Goal: Information Seeking & Learning: Learn about a topic

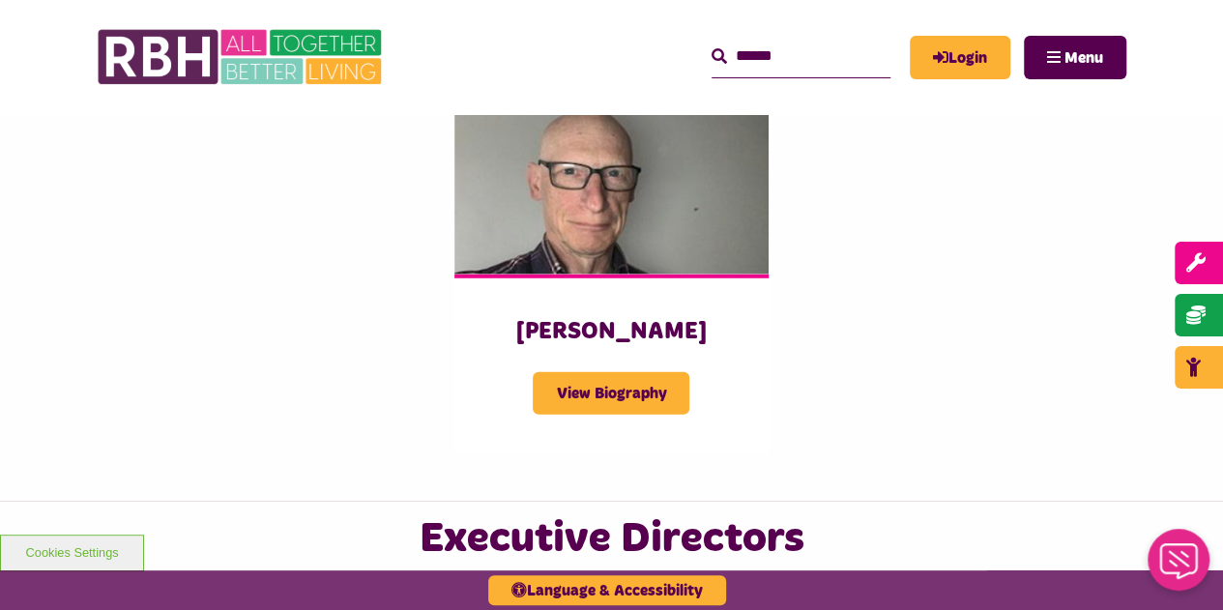
scroll to position [2609, 0]
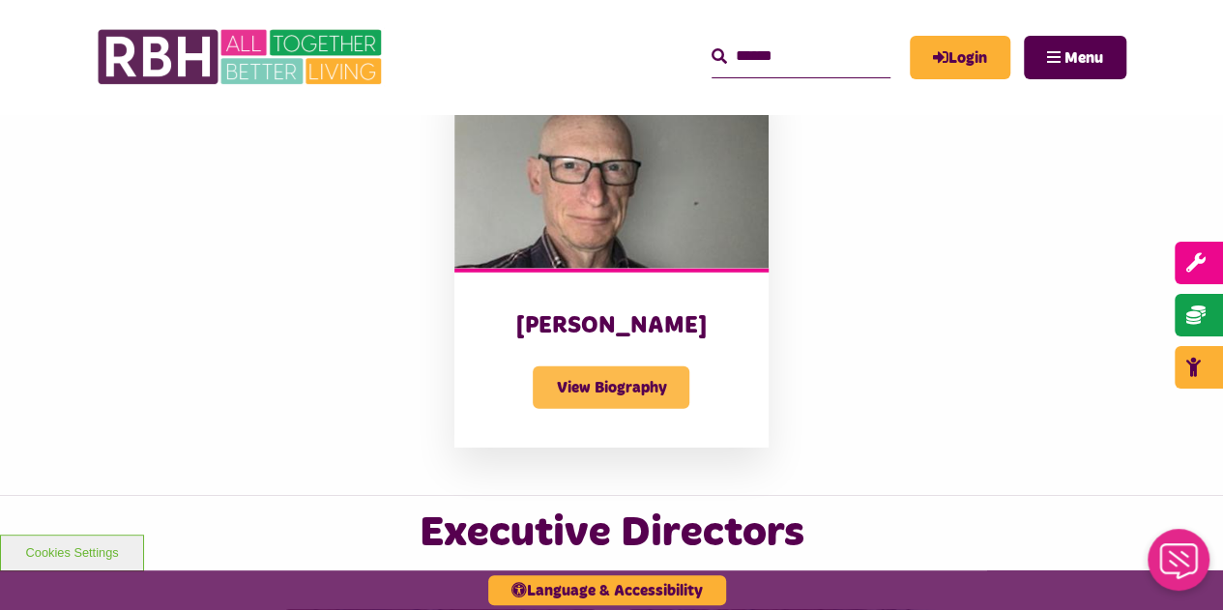
click at [603, 366] on span "View Biography" at bounding box center [611, 387] width 157 height 43
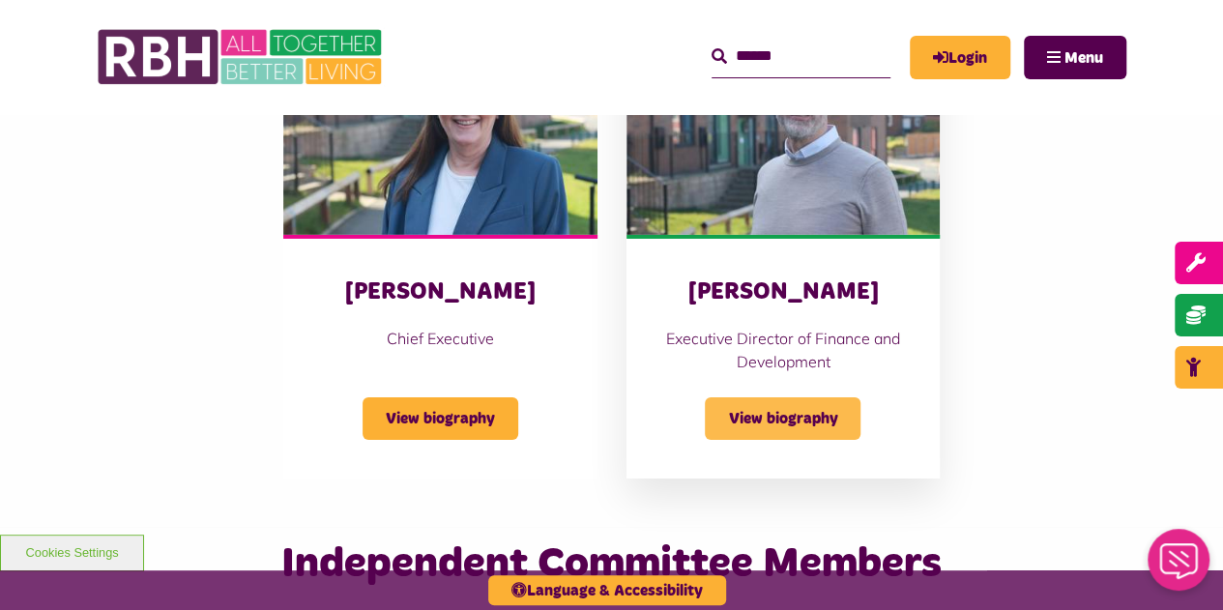
scroll to position [3289, 0]
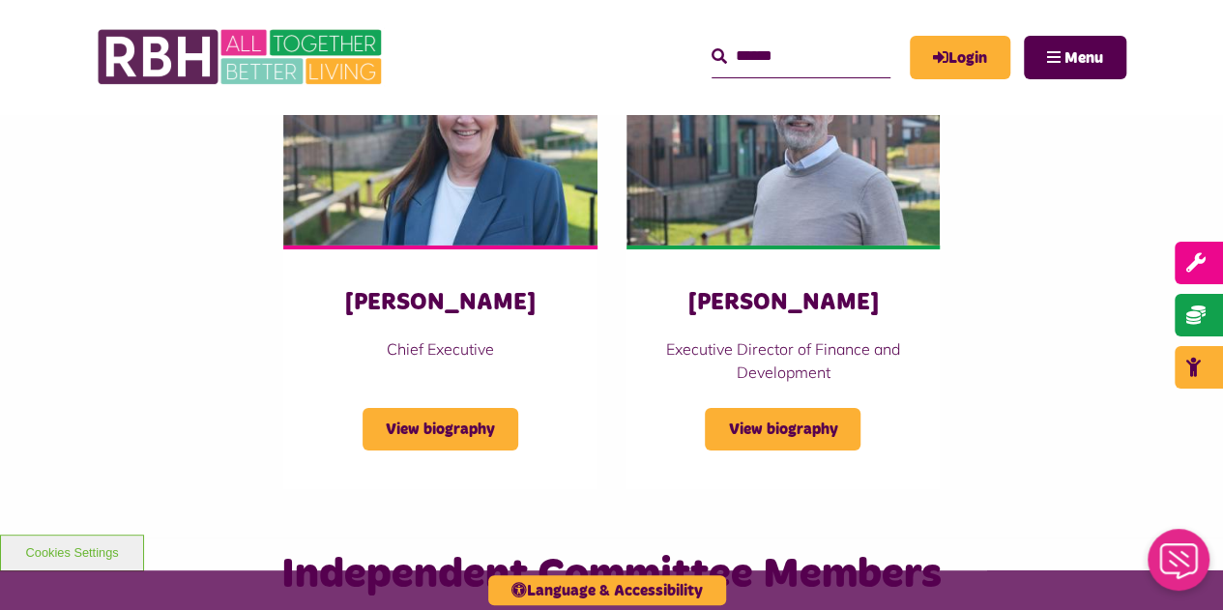
scroll to position [3198, 0]
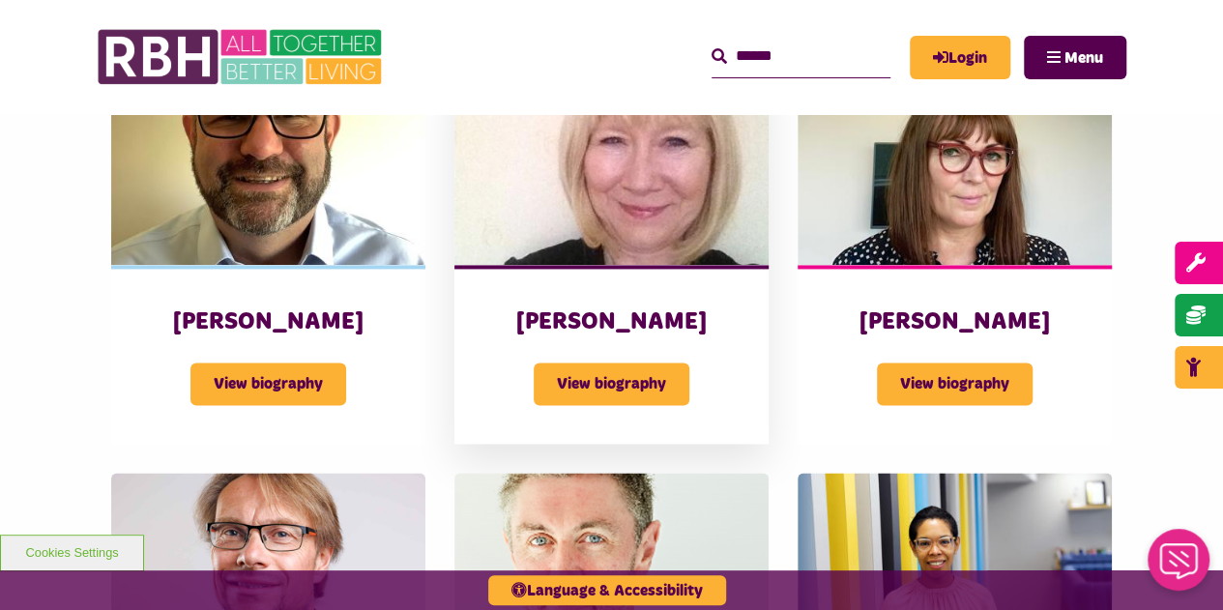
scroll to position [1280, 0]
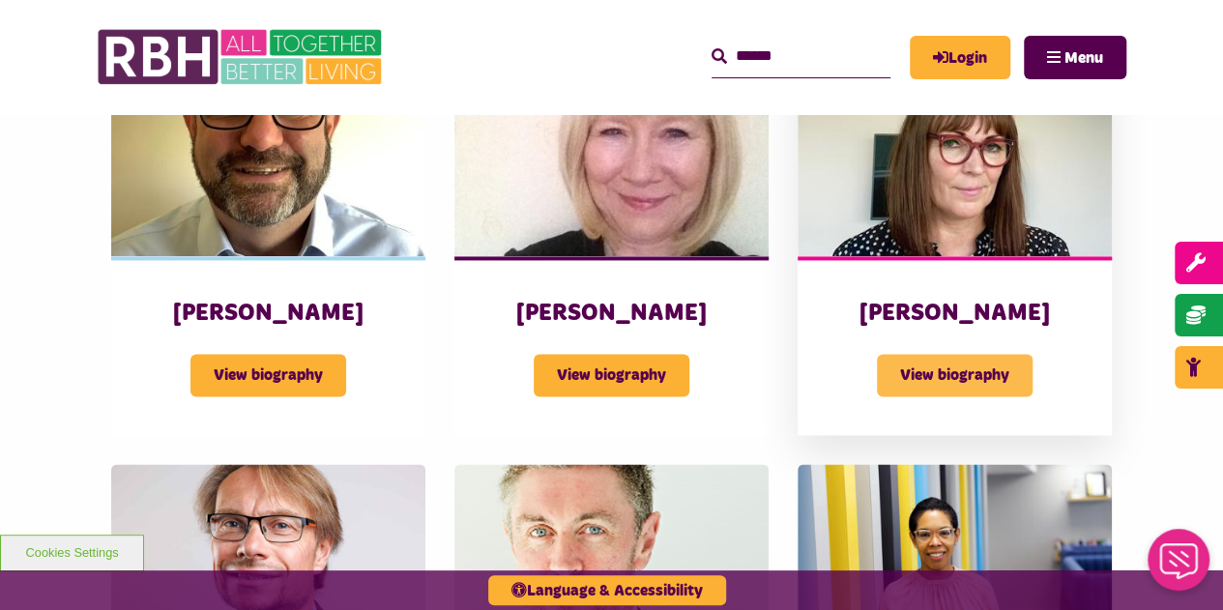
click at [931, 354] on span "View biography" at bounding box center [955, 375] width 156 height 43
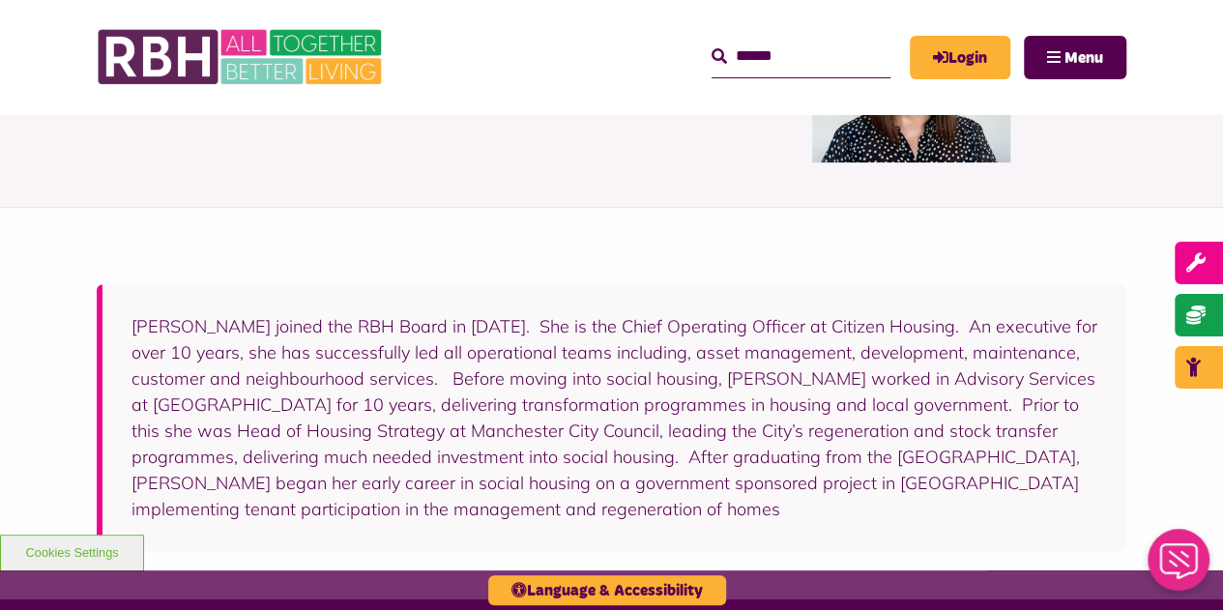
scroll to position [290, 0]
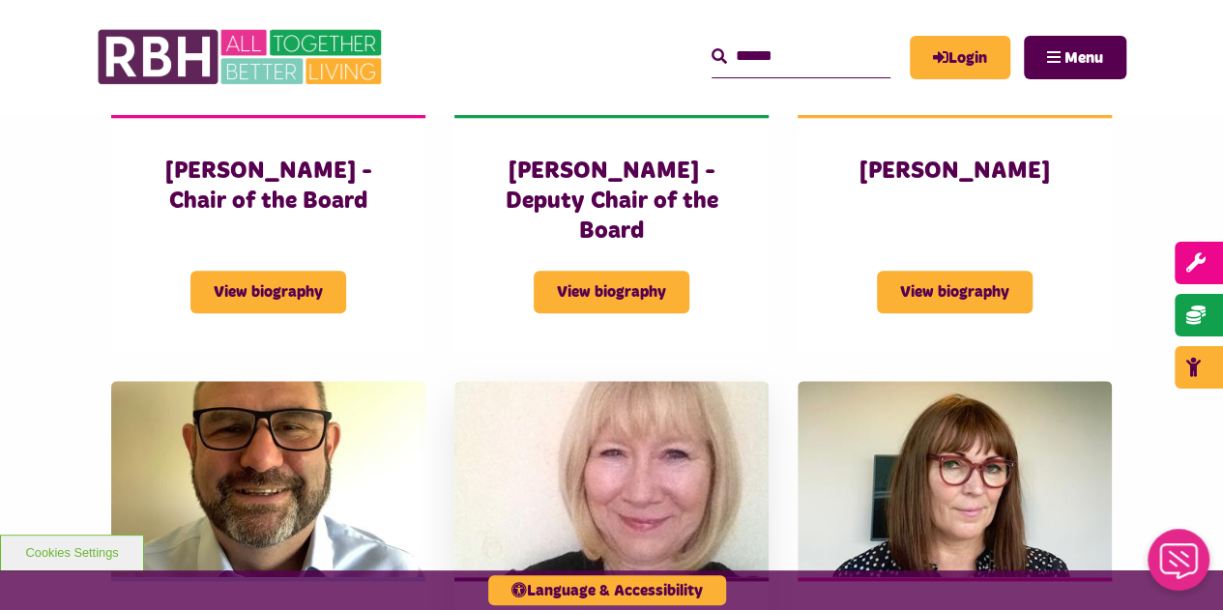
scroll to position [990, 0]
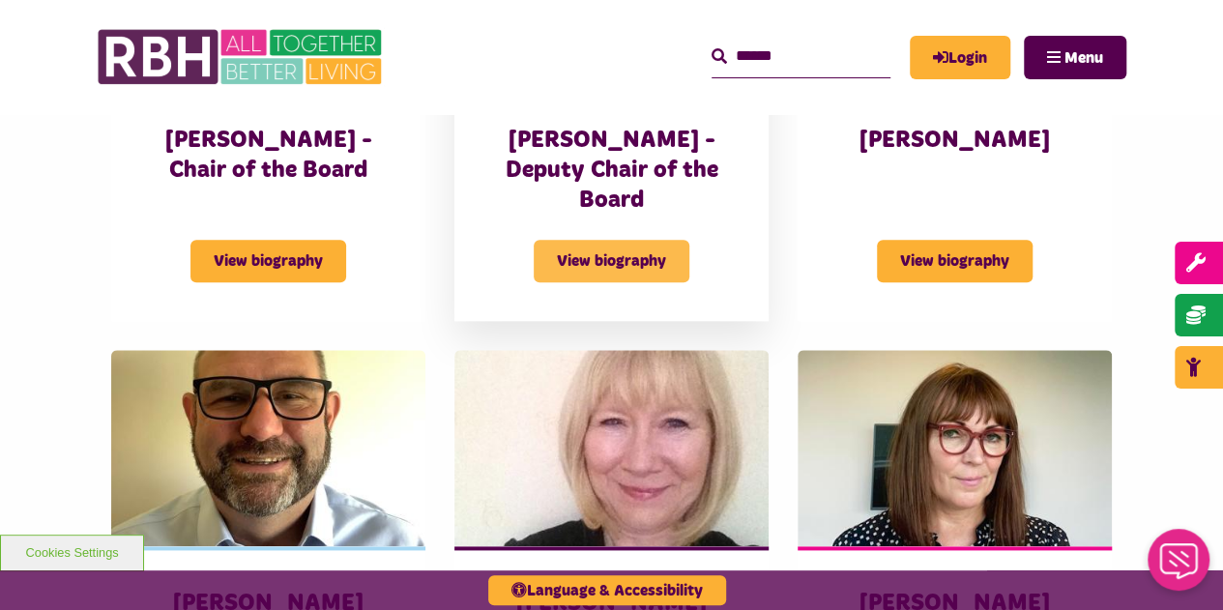
click at [573, 240] on span "View biography" at bounding box center [611, 261] width 156 height 43
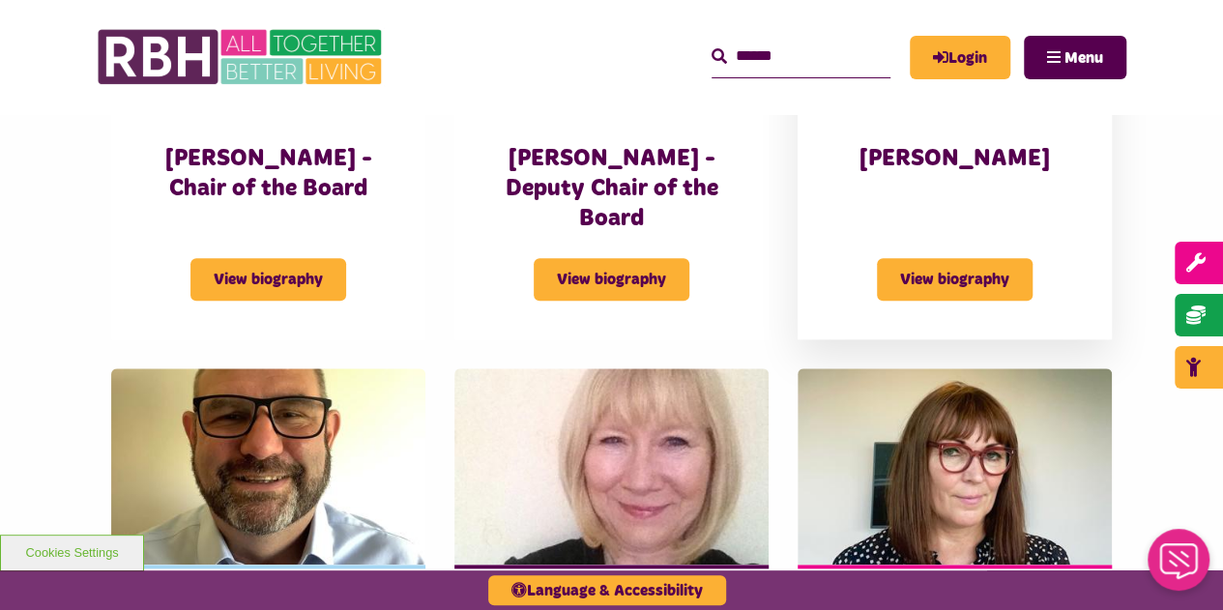
scroll to position [893, 0]
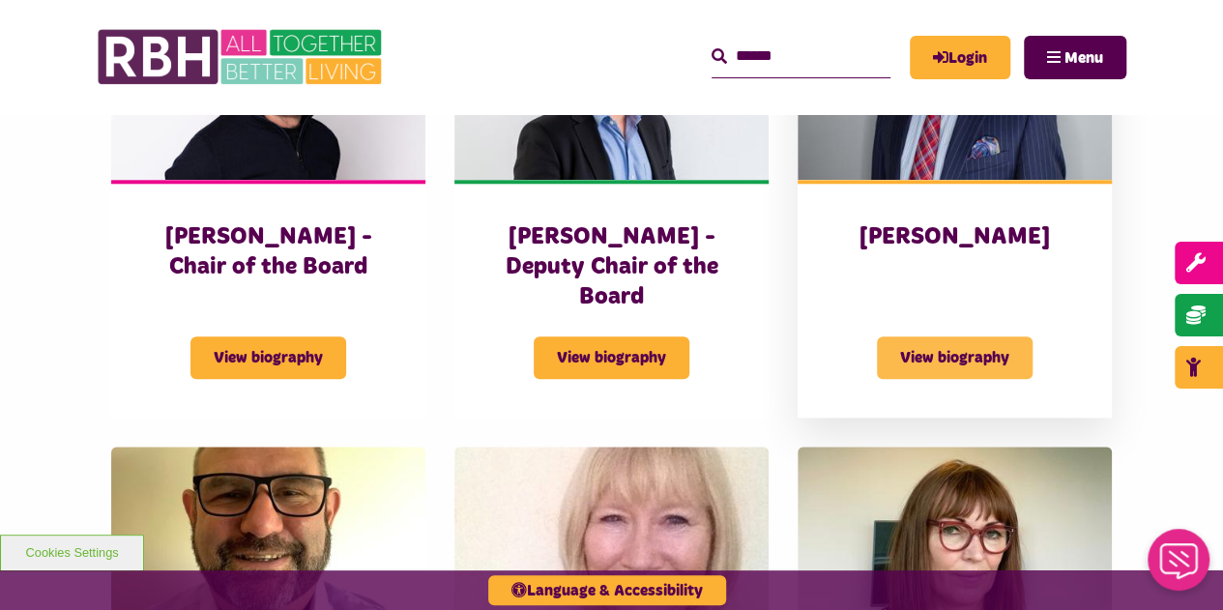
click at [924, 336] on span "View biography" at bounding box center [955, 357] width 156 height 43
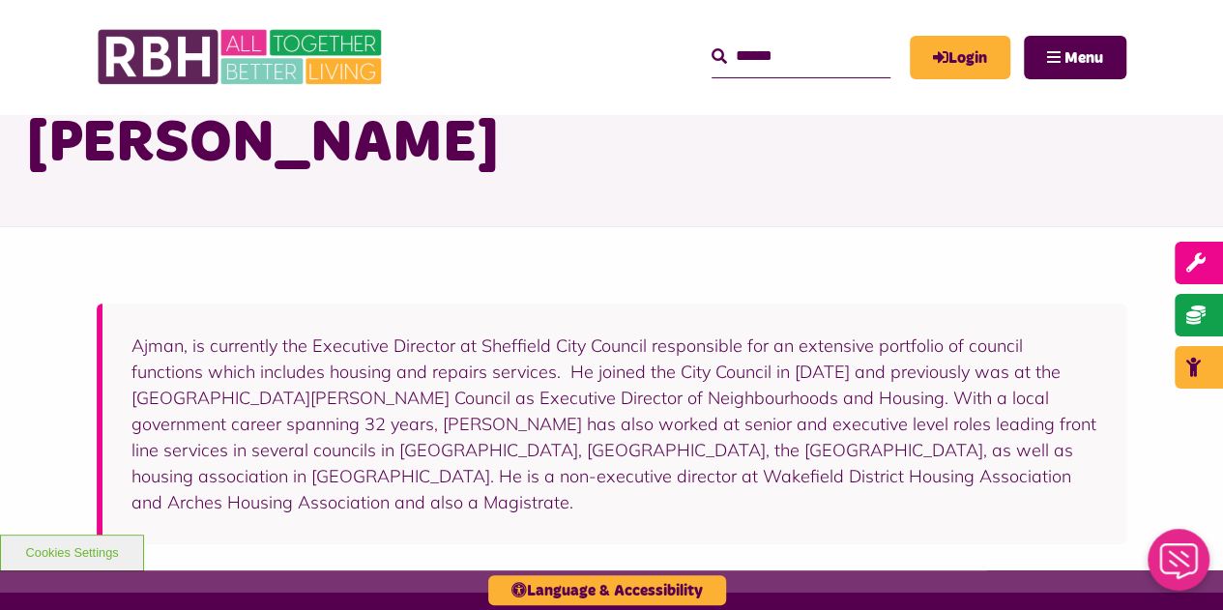
scroll to position [193, 0]
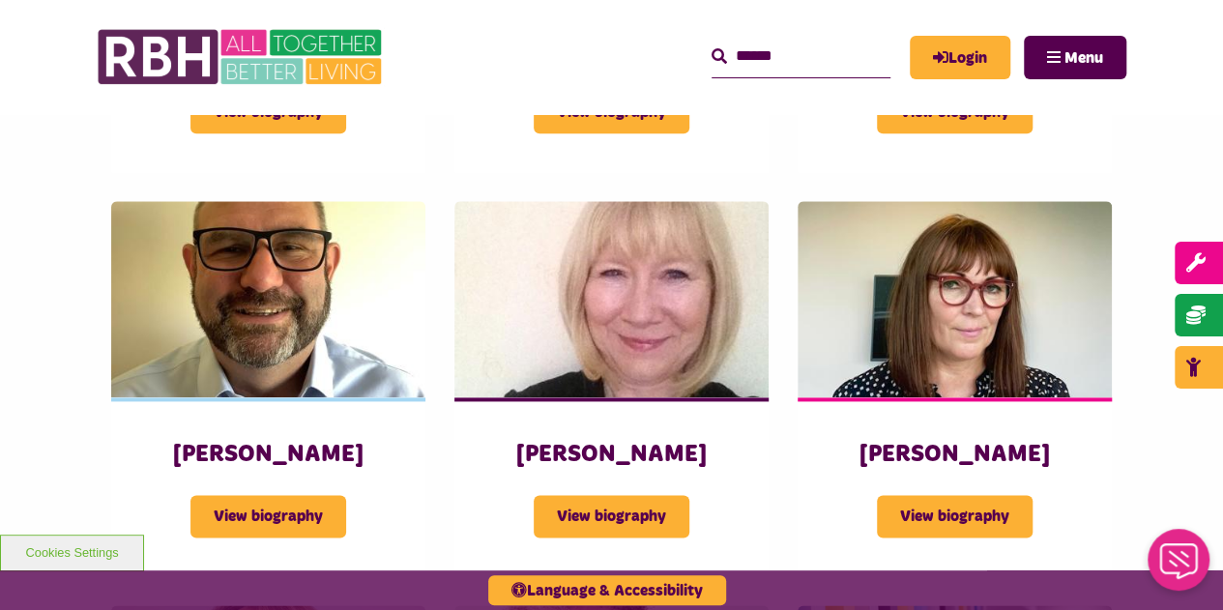
scroll to position [1183, 0]
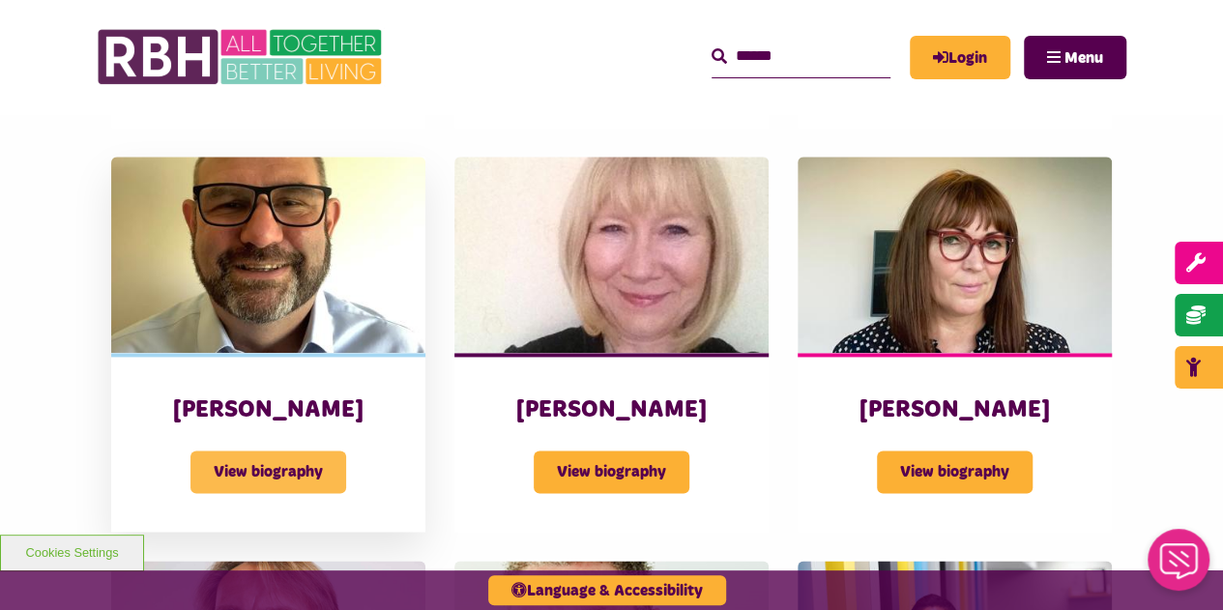
click at [300, 450] on span "View biography" at bounding box center [268, 471] width 156 height 43
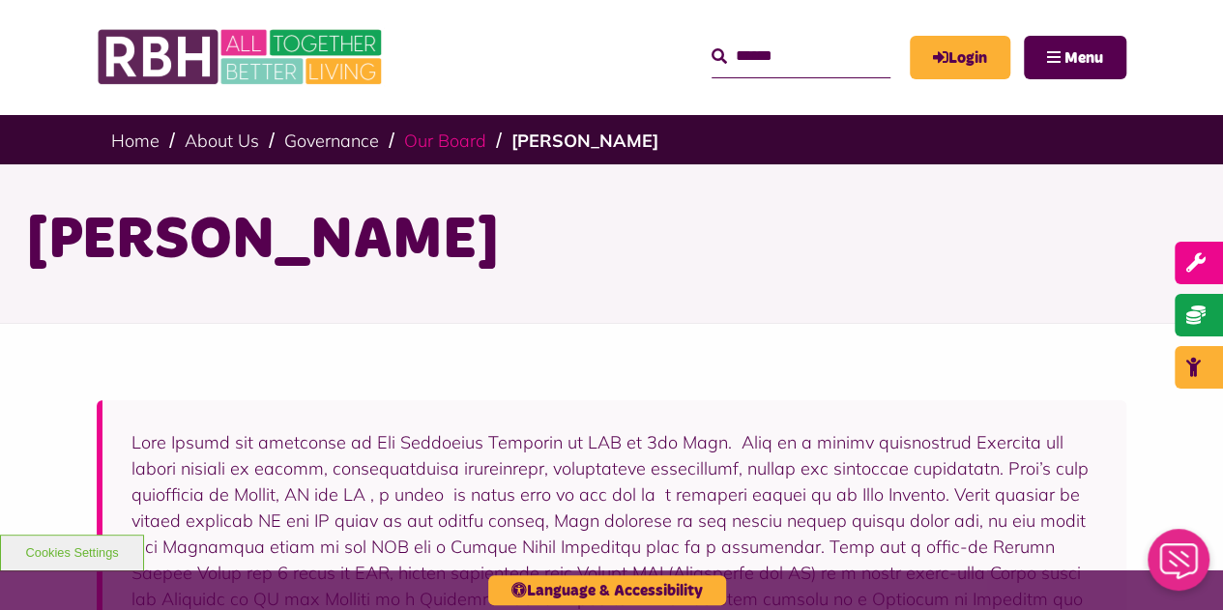
click at [427, 143] on link "Our Board" at bounding box center [445, 141] width 82 height 22
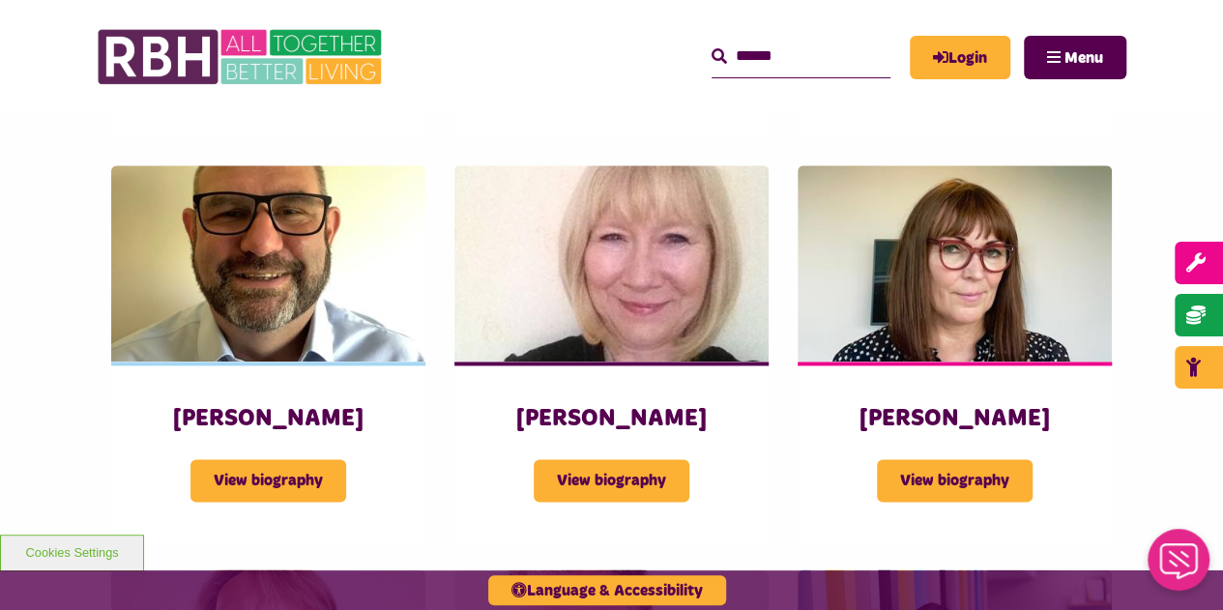
scroll to position [1256, 0]
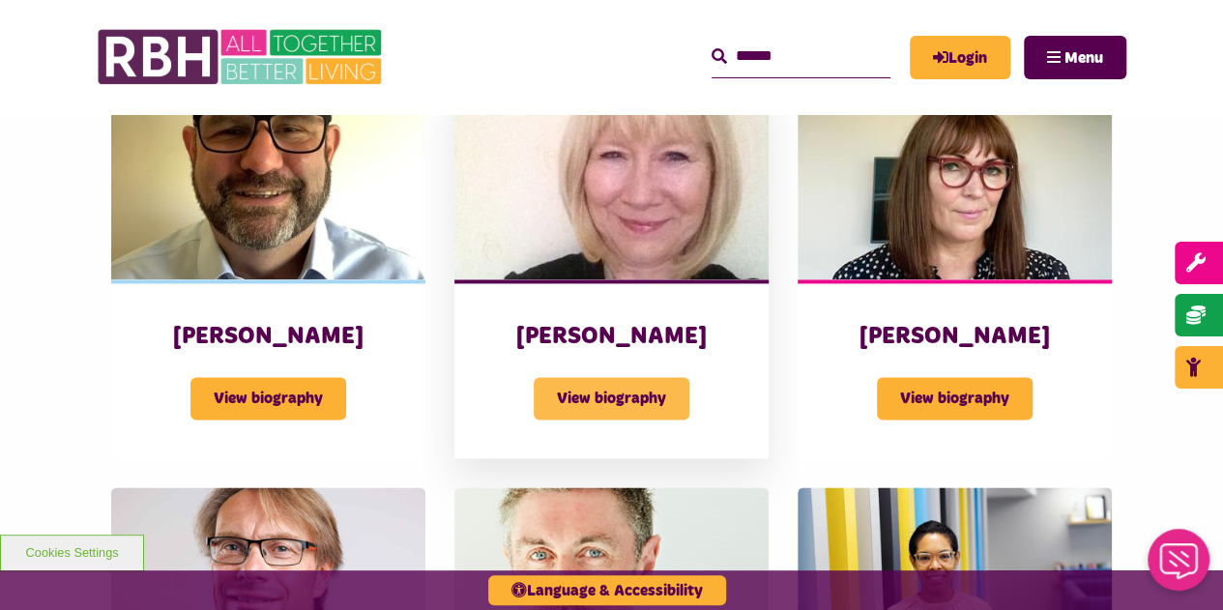
click at [628, 377] on span "View biography" at bounding box center [611, 398] width 156 height 43
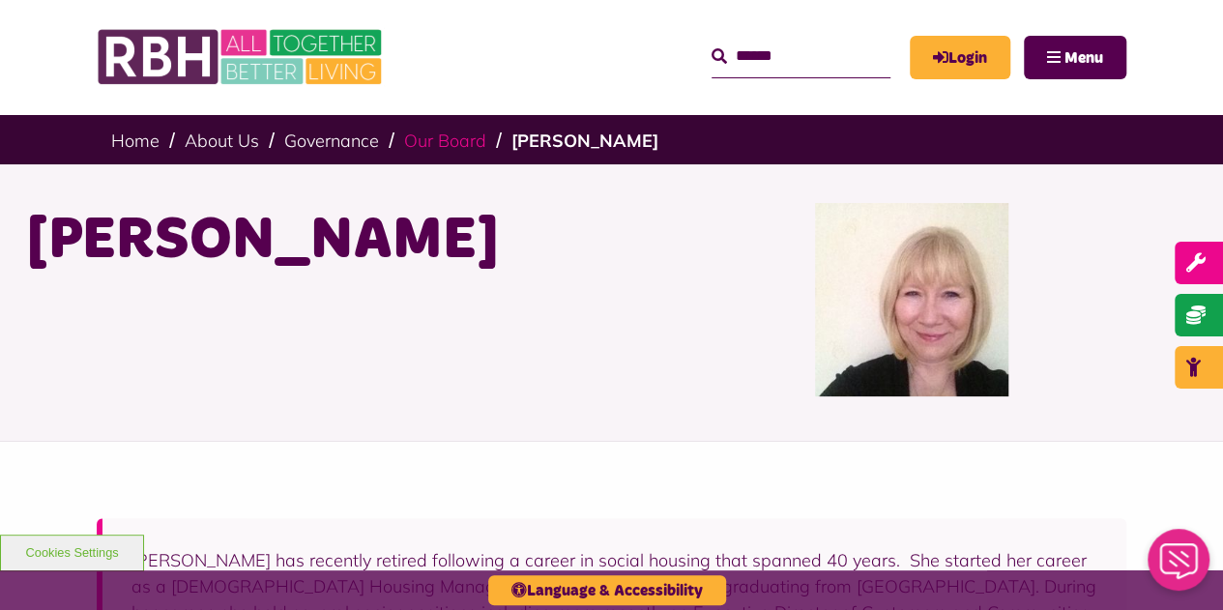
click at [456, 136] on link "Our Board" at bounding box center [445, 141] width 82 height 22
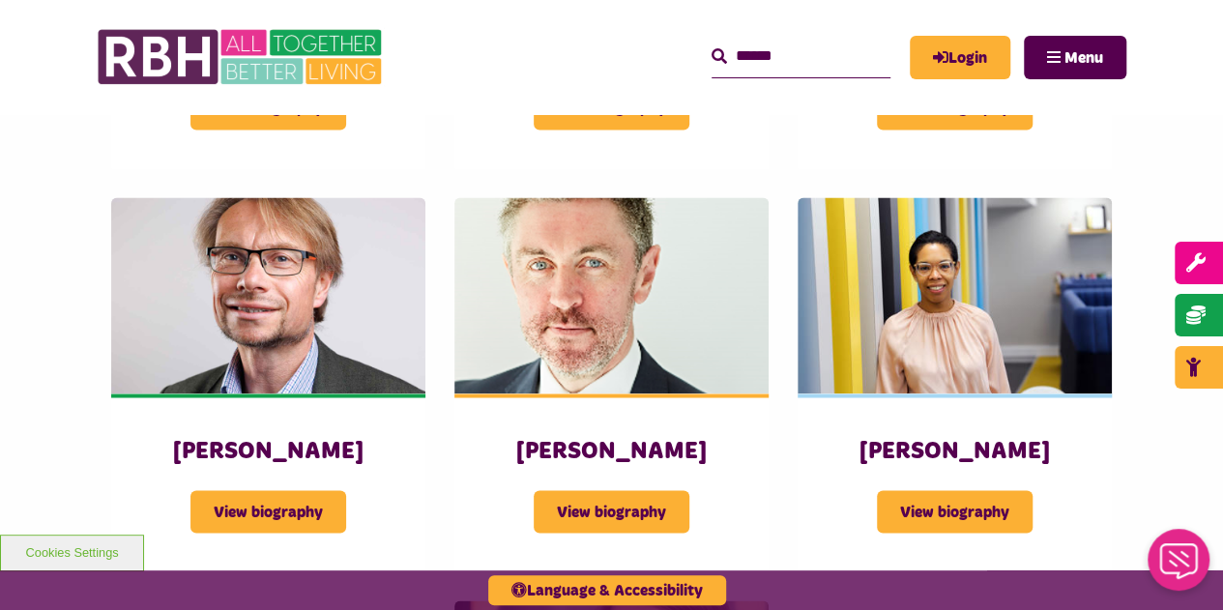
scroll to position [1546, 0]
click at [646, 490] on span "View biography" at bounding box center [611, 511] width 156 height 43
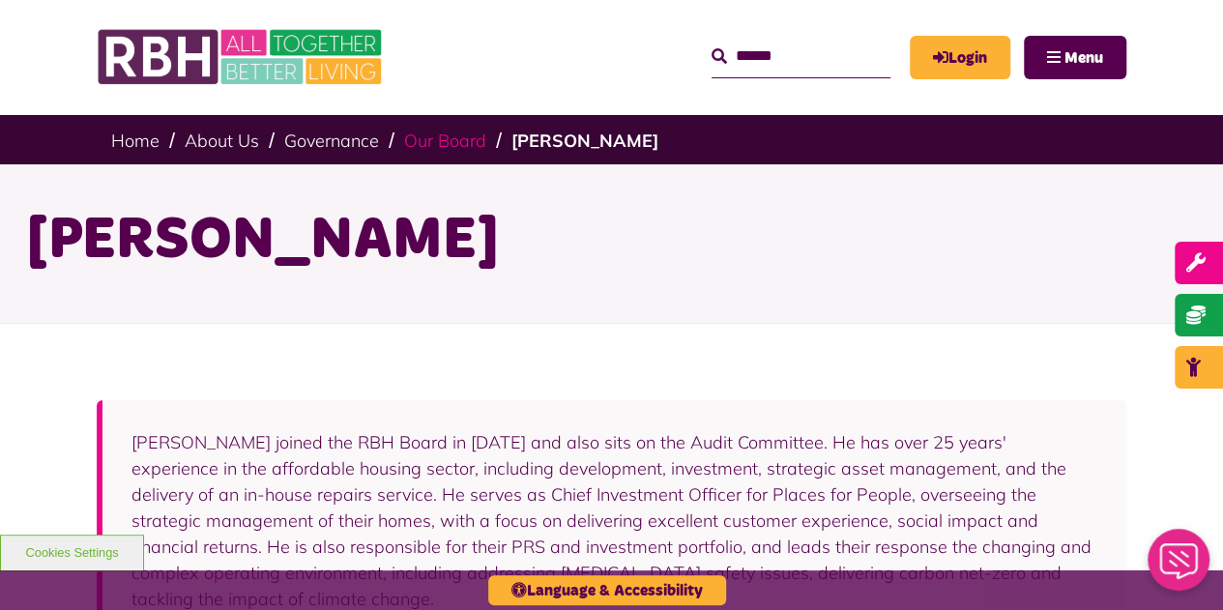
click at [417, 144] on link "Our Board" at bounding box center [445, 141] width 82 height 22
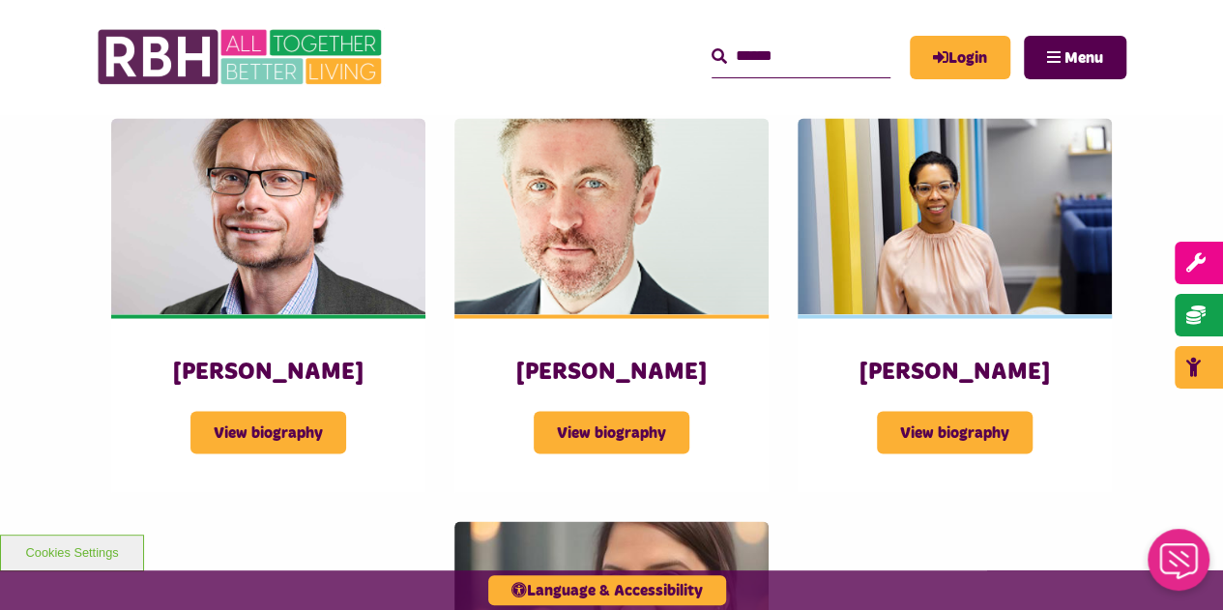
scroll to position [1643, 0]
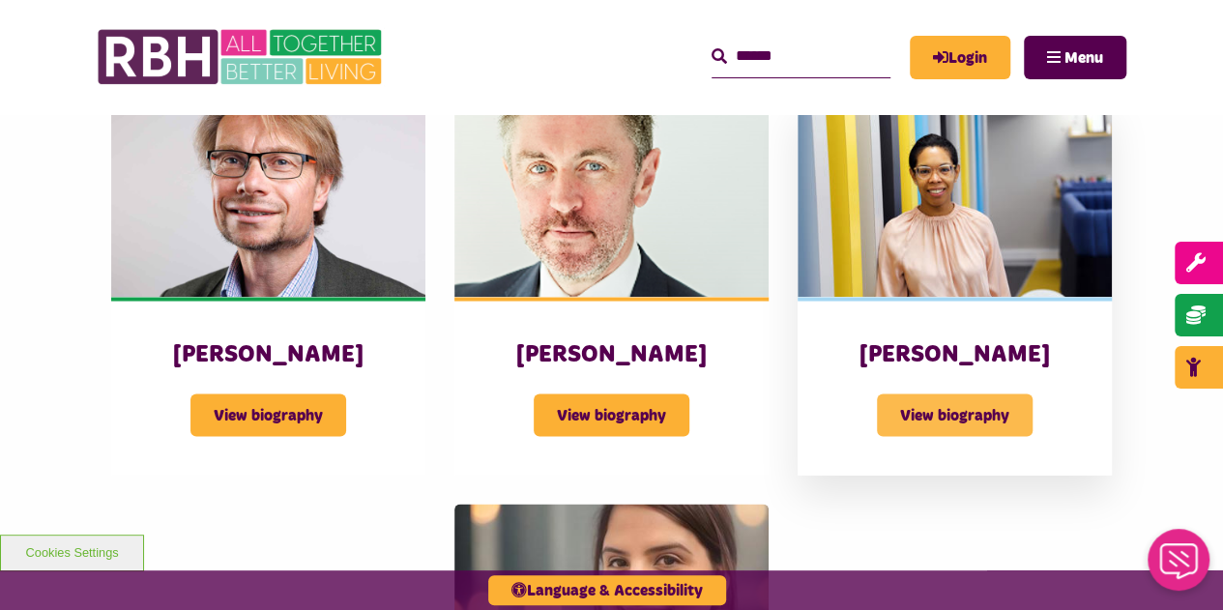
click at [940, 393] on span "View biography" at bounding box center [955, 414] width 156 height 43
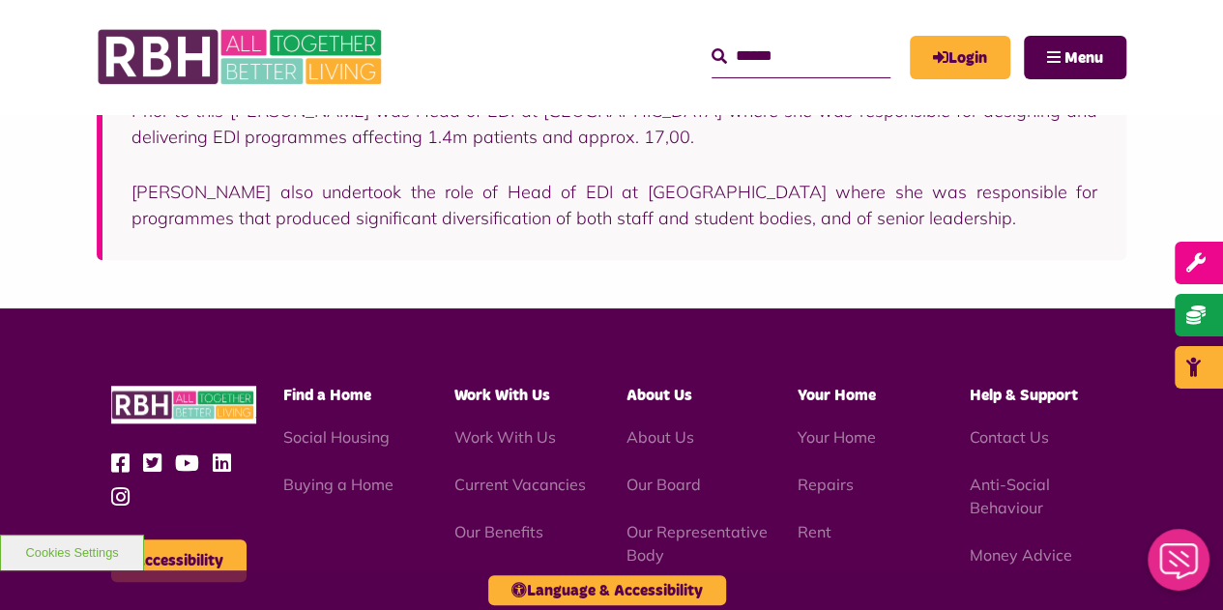
scroll to position [773, 0]
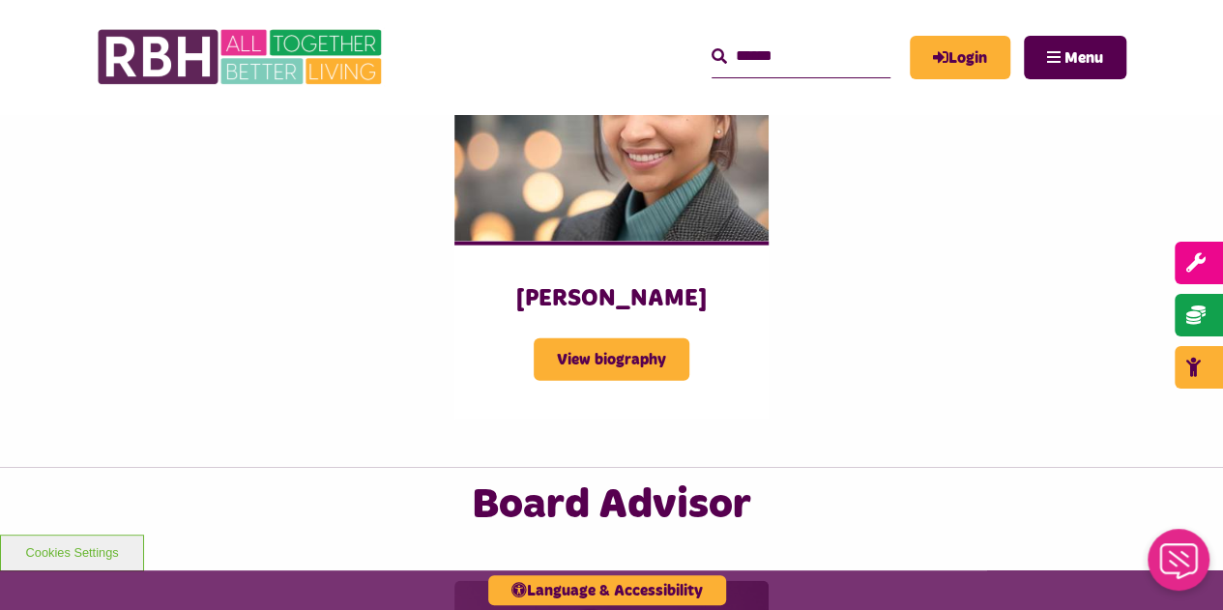
scroll to position [2126, 0]
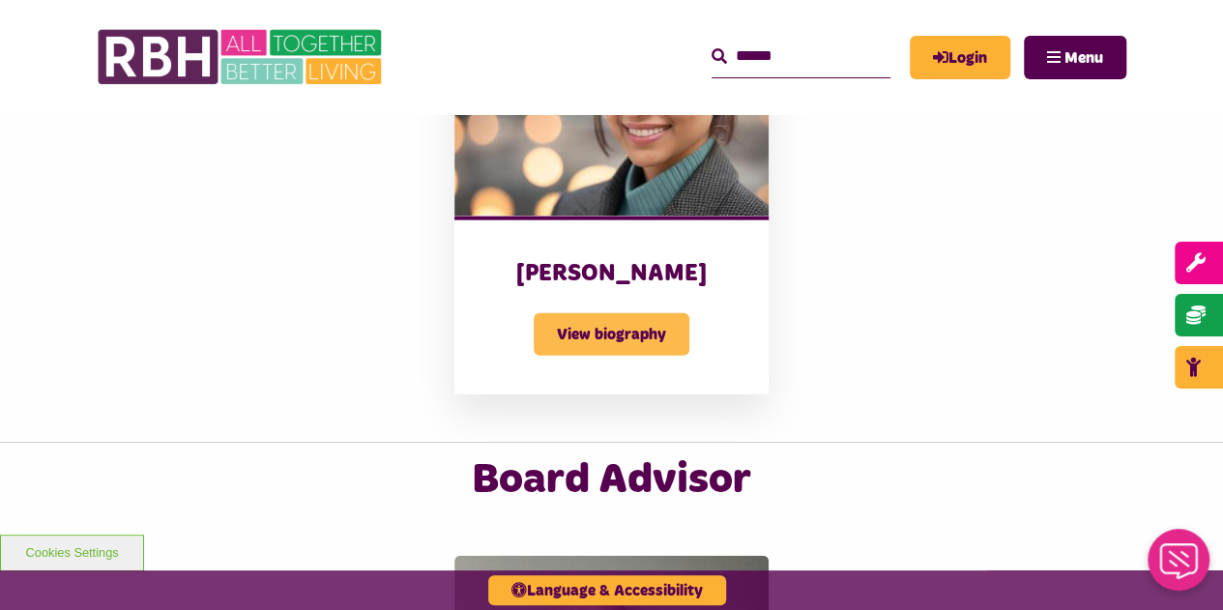
click at [568, 313] on span "View biography" at bounding box center [611, 334] width 156 height 43
